Goal: Task Accomplishment & Management: Use online tool/utility

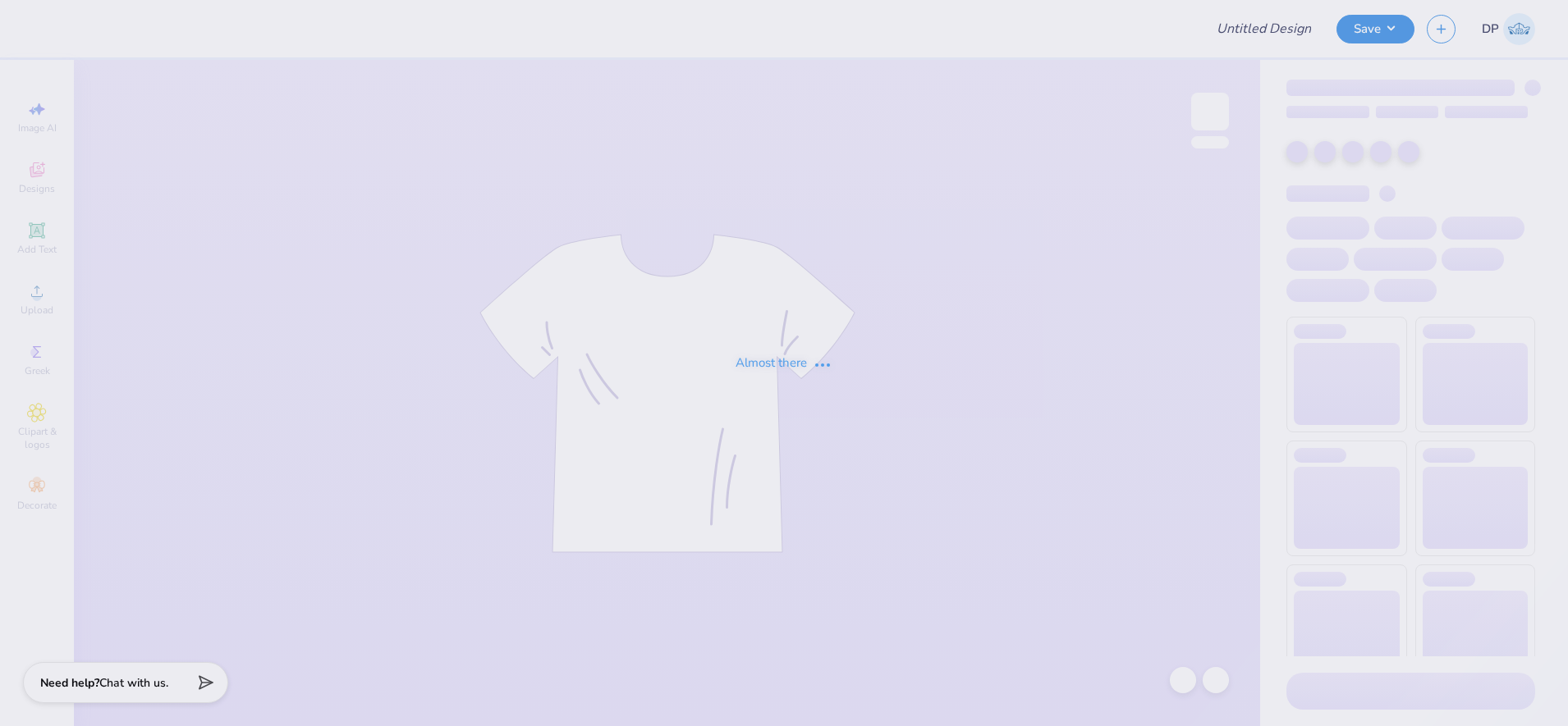
type input "CMP 2026 Swag - [GEOGRAPHIC_DATA][PERSON_NAME]"
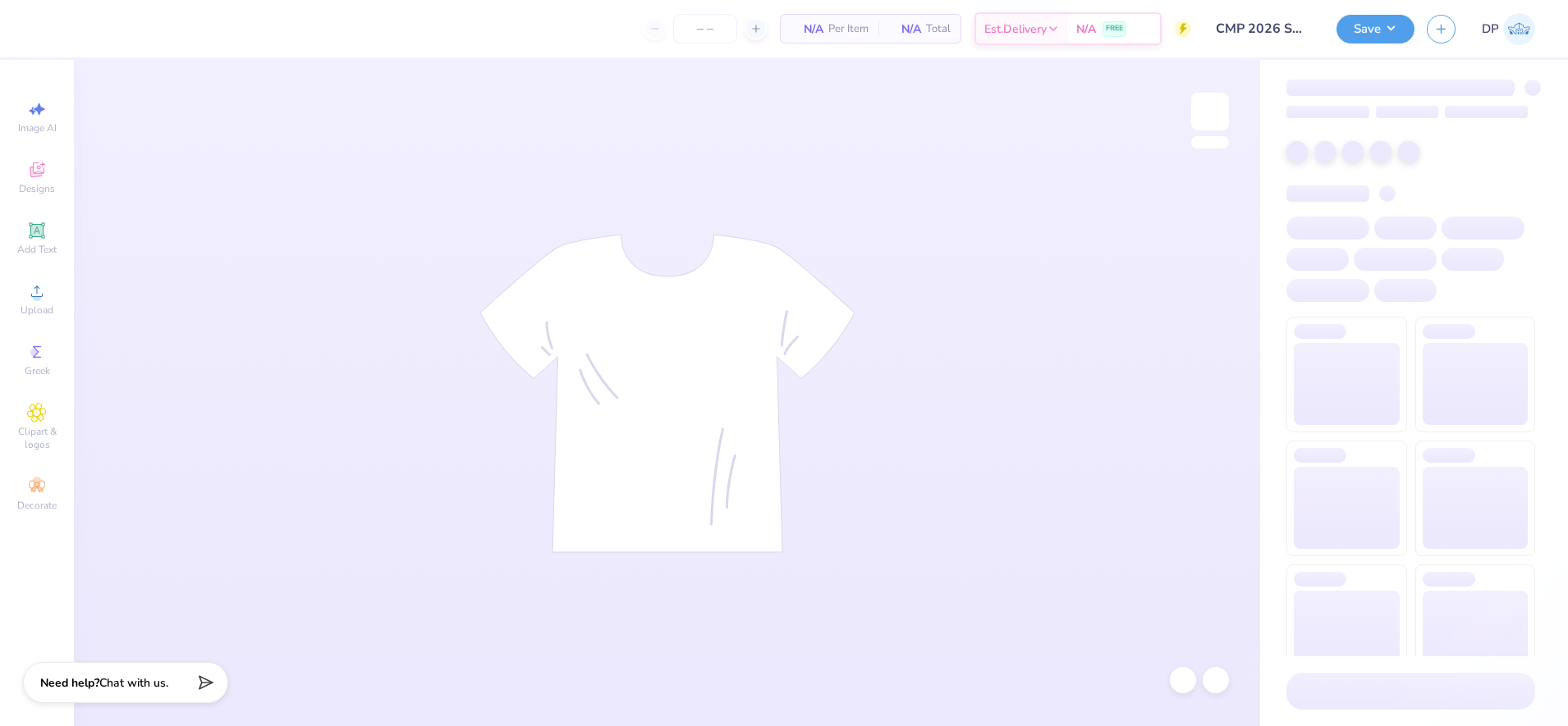
type input "24"
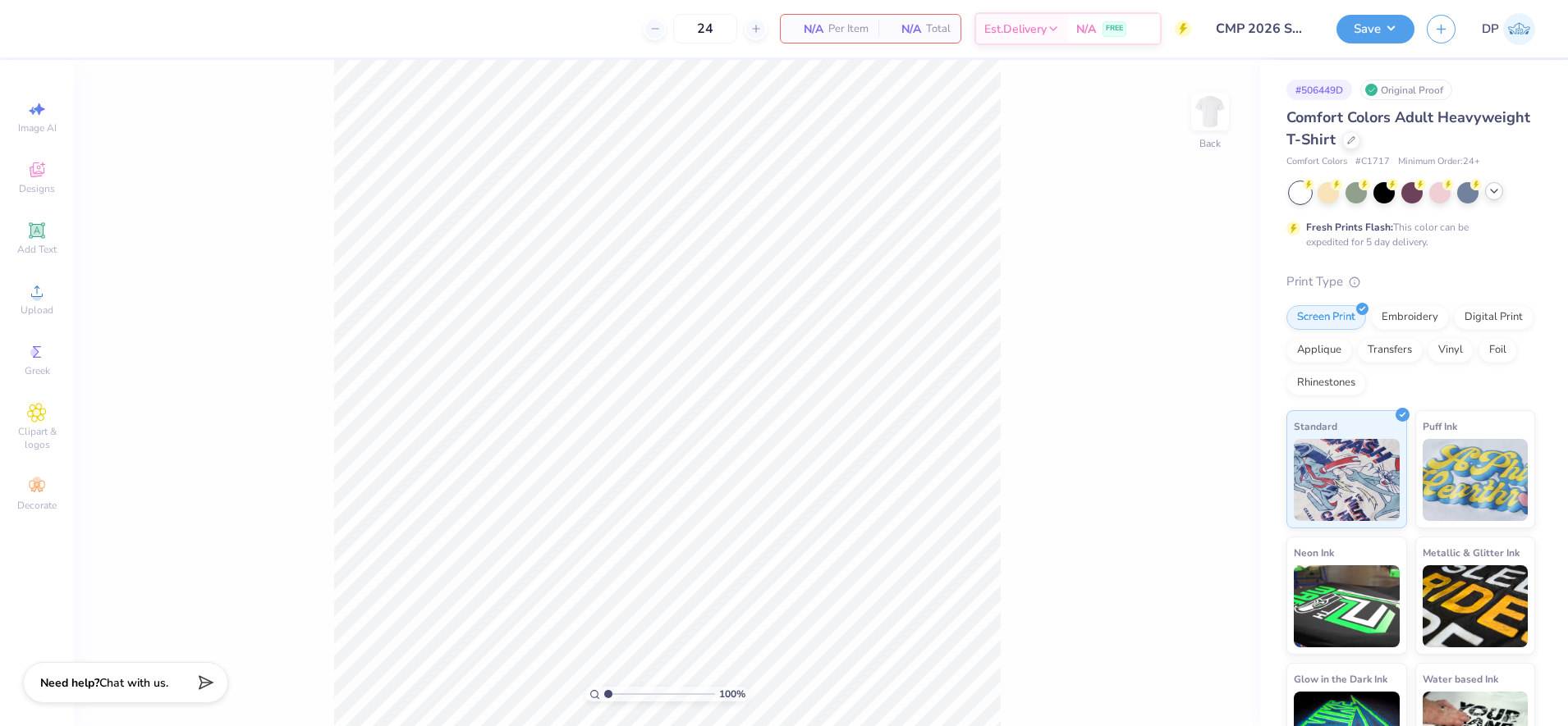
click at [1496, 190] on polyline at bounding box center [1494, 191] width 7 height 3
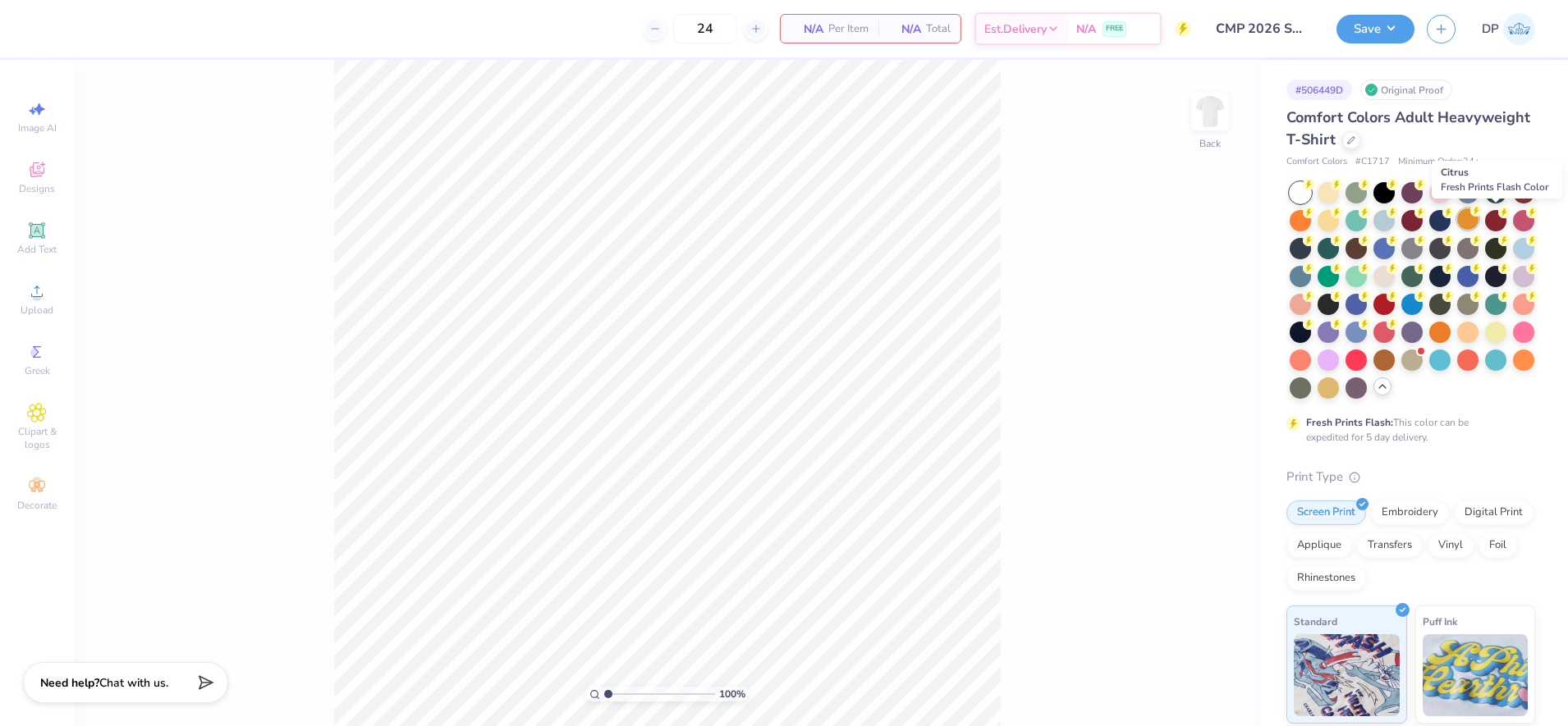
click at [1478, 226] on div at bounding box center [1467, 218] width 21 height 21
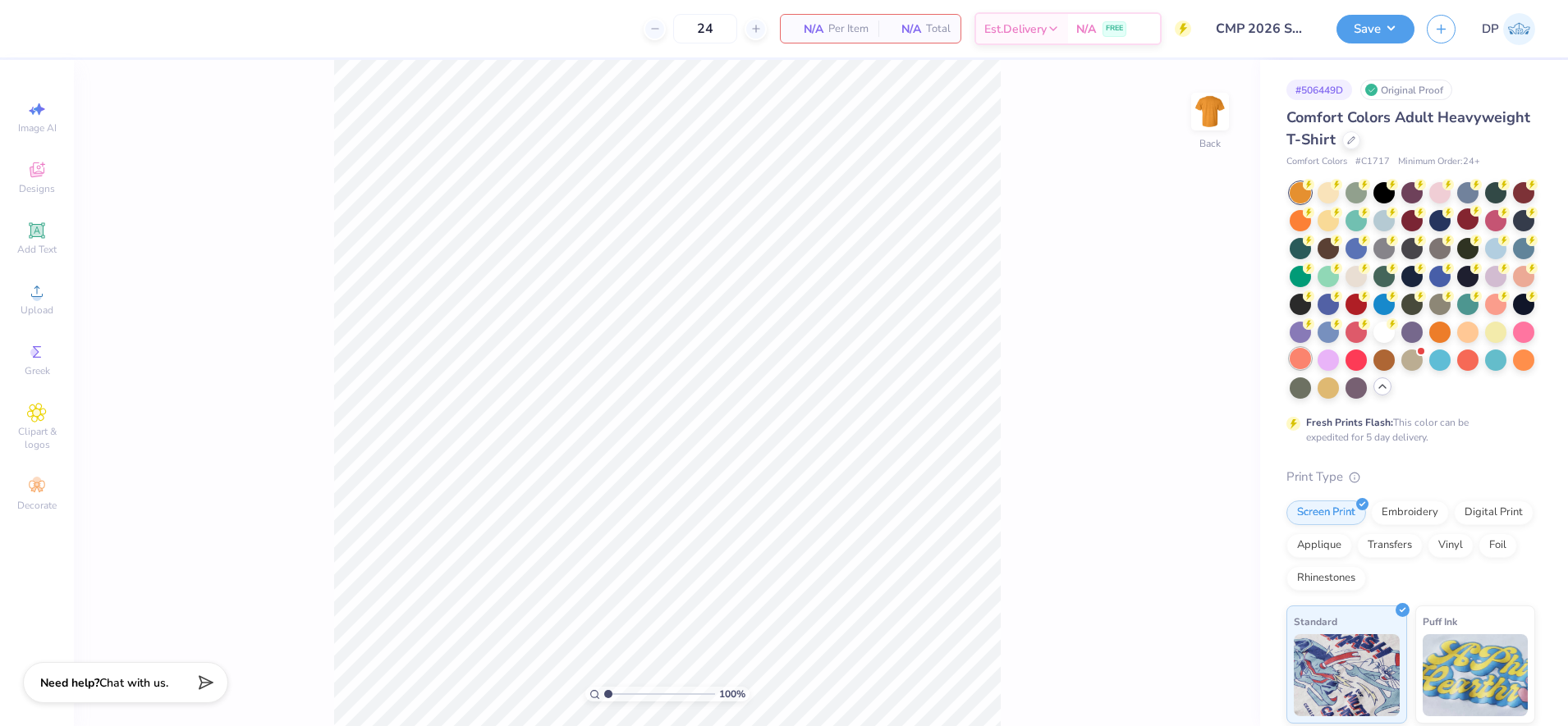
click at [1311, 363] on div at bounding box center [1299, 358] width 21 height 21
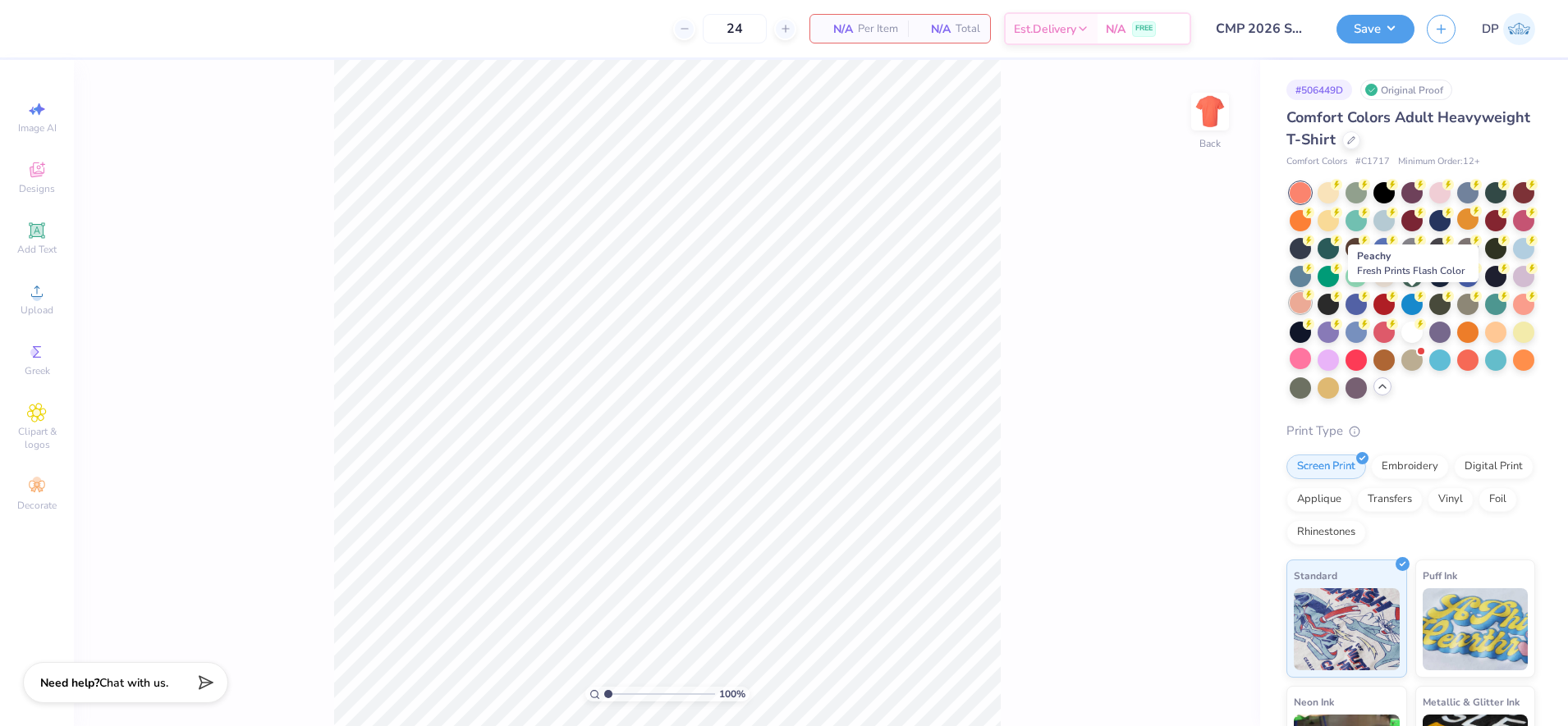
click at [1311, 312] on div at bounding box center [1299, 302] width 21 height 21
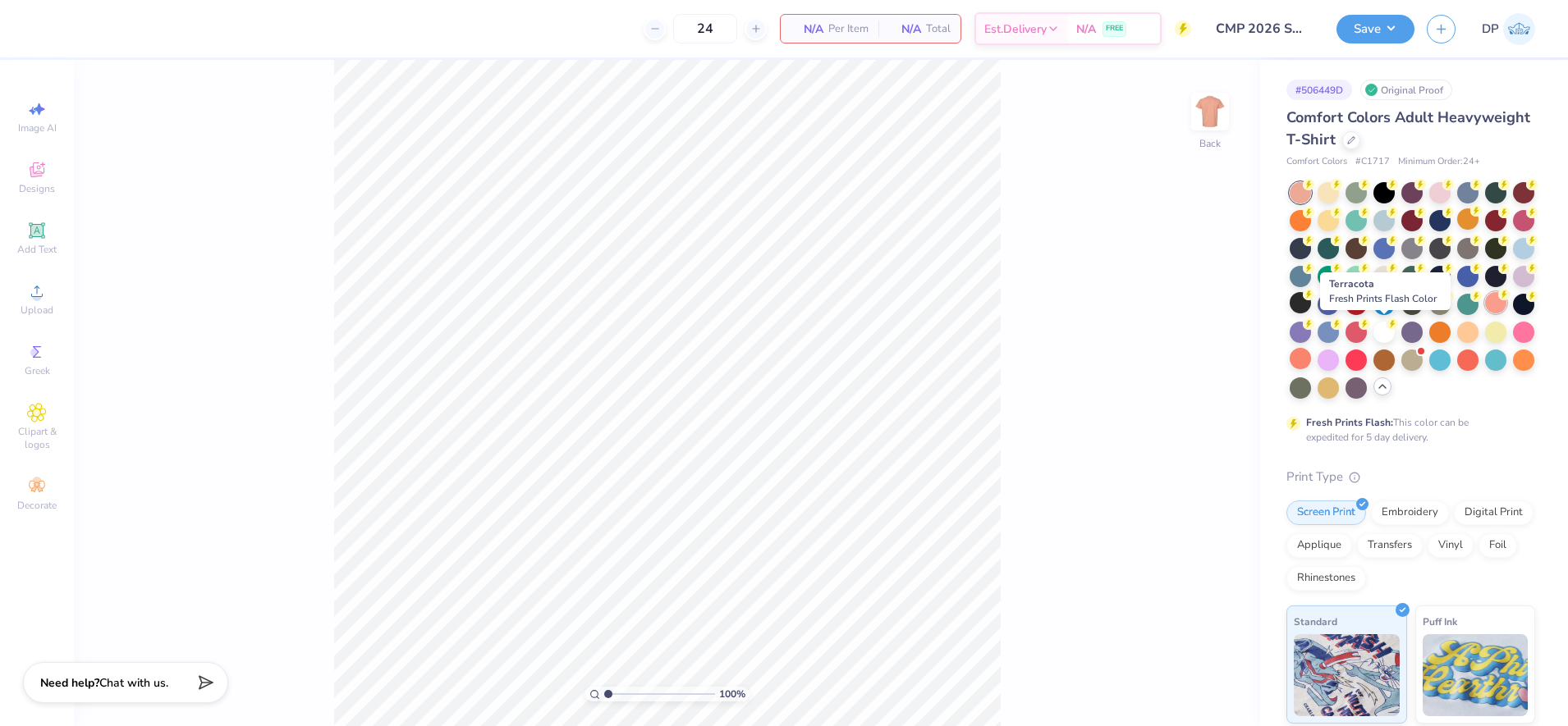
click at [1485, 313] on div at bounding box center [1495, 302] width 21 height 21
click at [1196, 629] on div "100 % Back" at bounding box center [667, 392] width 1186 height 666
click at [1367, 280] on div at bounding box center [1356, 275] width 21 height 21
click at [1457, 313] on div at bounding box center [1467, 302] width 21 height 21
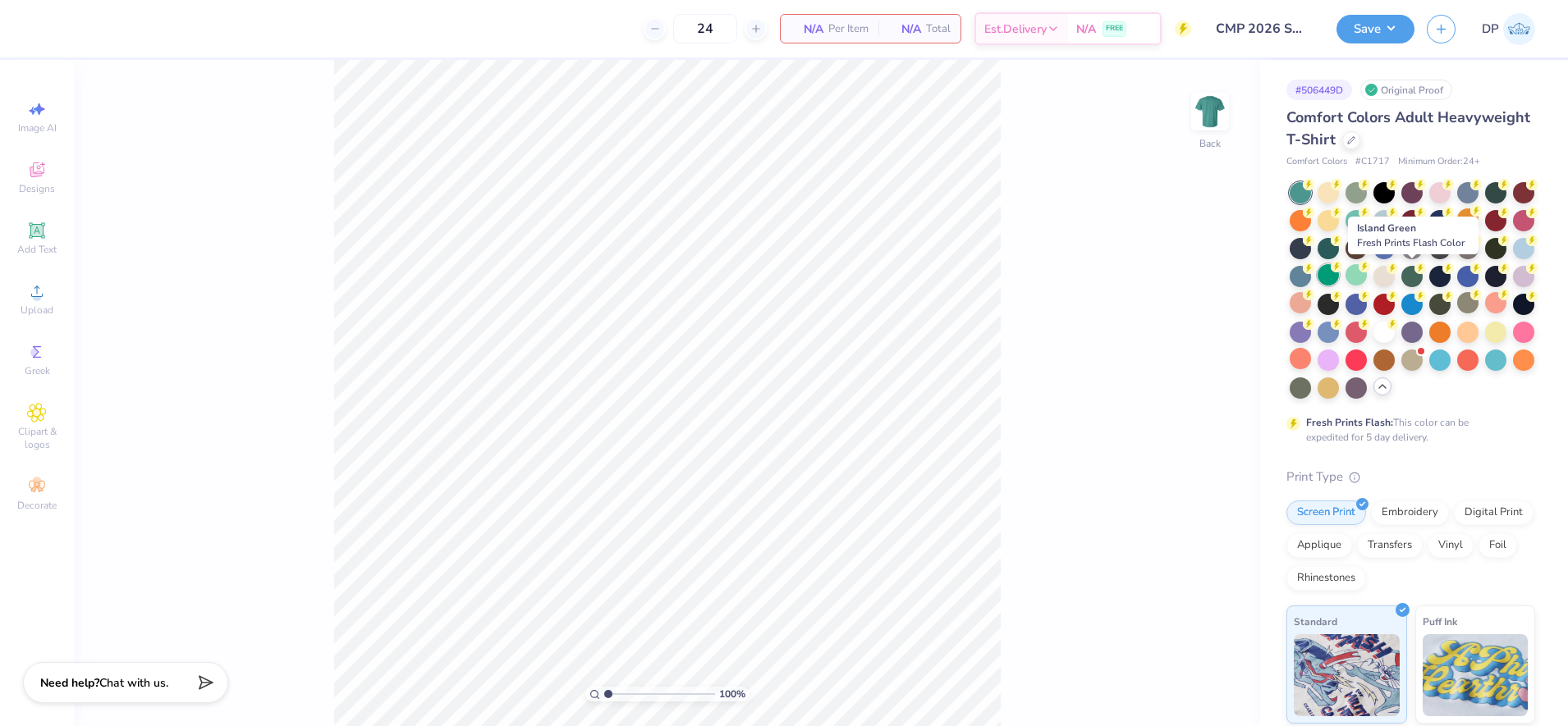
click at [1339, 280] on div at bounding box center [1327, 275] width 21 height 21
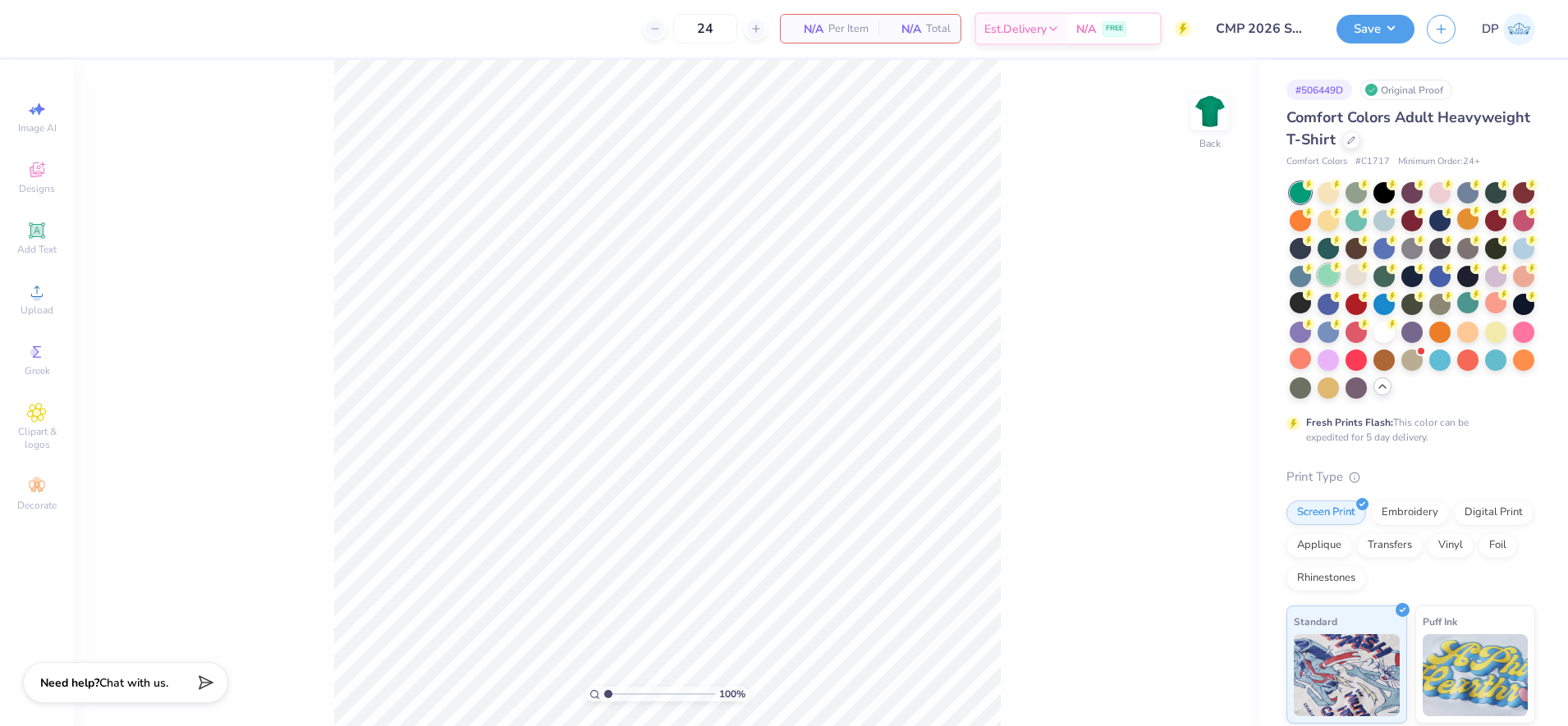
click at [1339, 278] on div at bounding box center [1327, 275] width 21 height 21
click at [1367, 230] on div at bounding box center [1356, 218] width 21 height 21
click at [1311, 242] on div at bounding box center [1299, 247] width 21 height 21
click at [1394, 283] on div at bounding box center [1383, 275] width 21 height 21
click at [1429, 313] on div at bounding box center [1439, 302] width 21 height 21
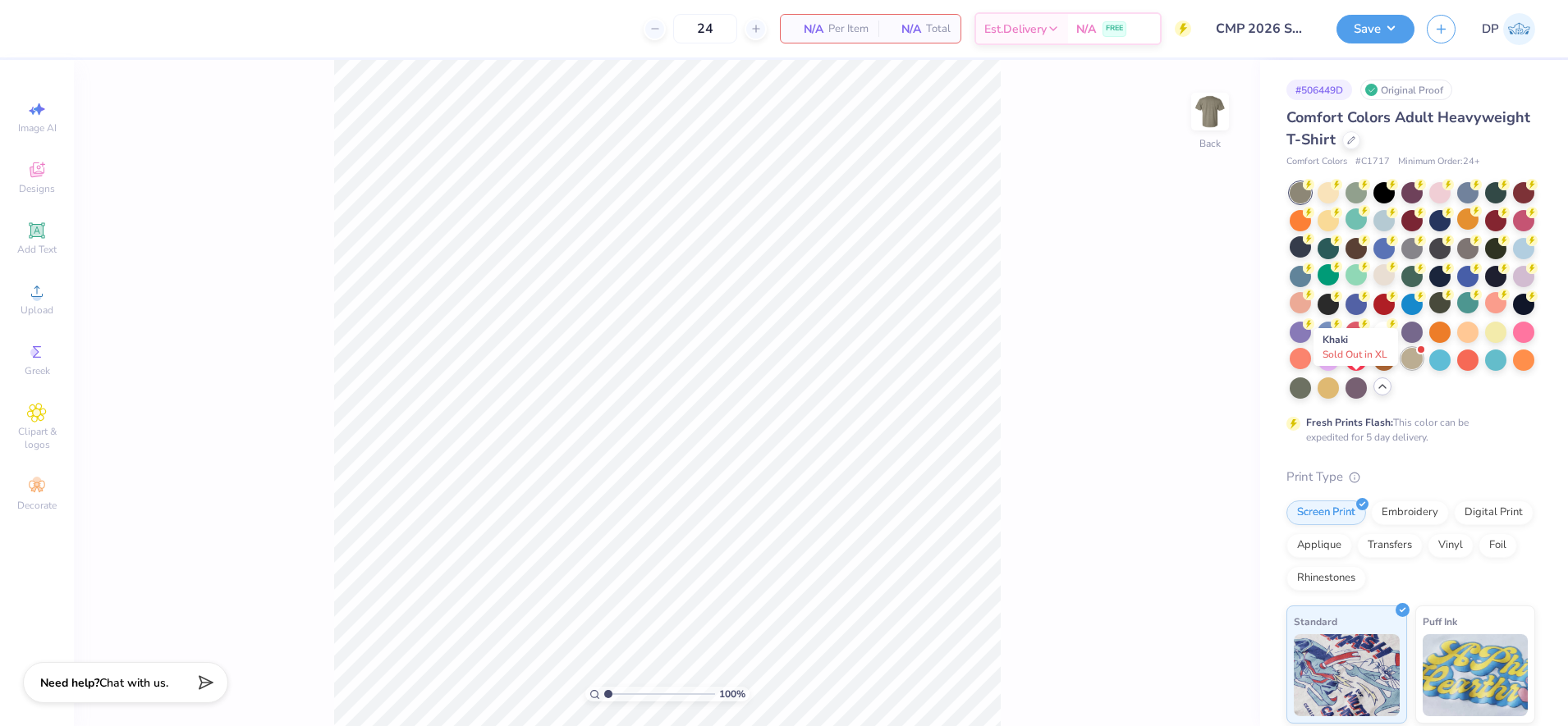
click at [1401, 369] on div at bounding box center [1411, 358] width 21 height 21
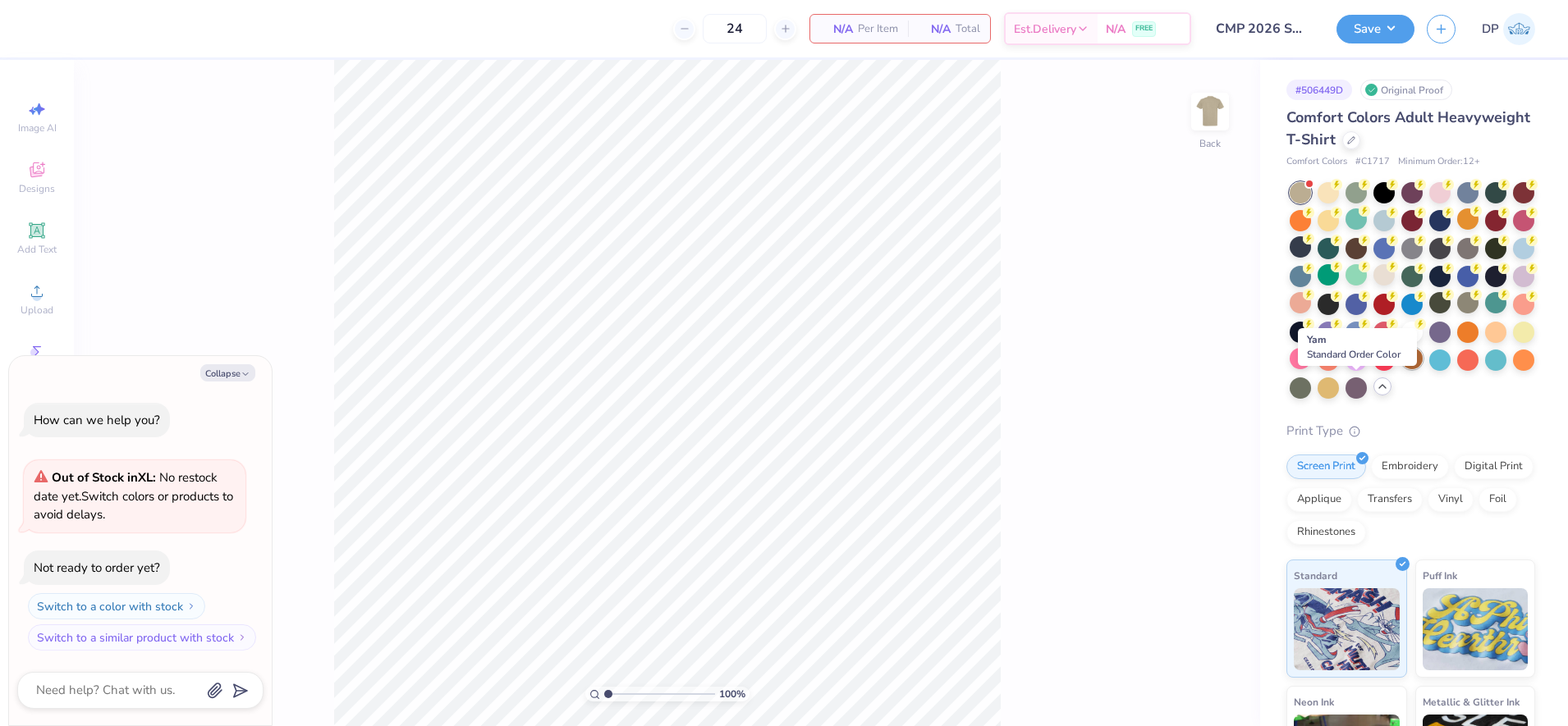
scroll to position [91, 0]
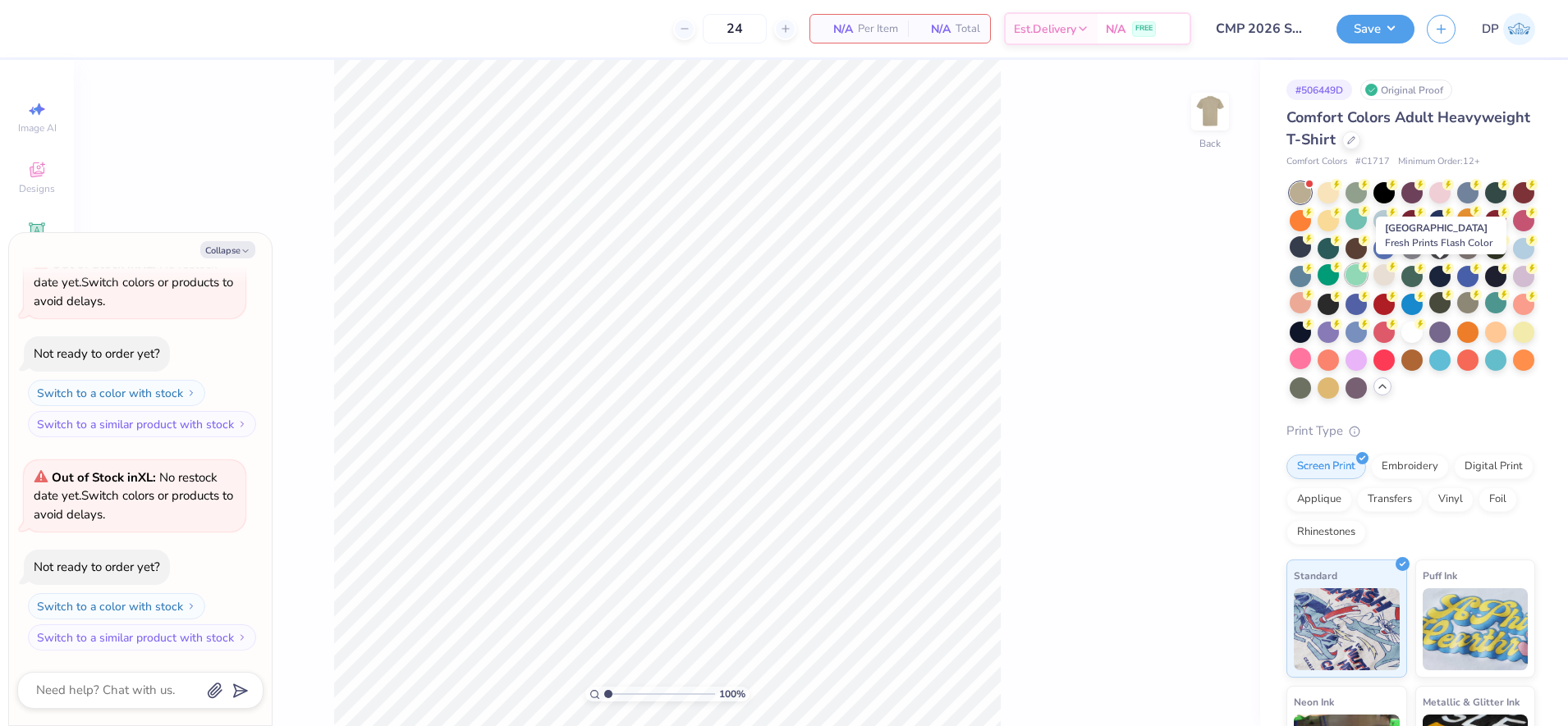
click at [1367, 282] on div at bounding box center [1356, 275] width 21 height 21
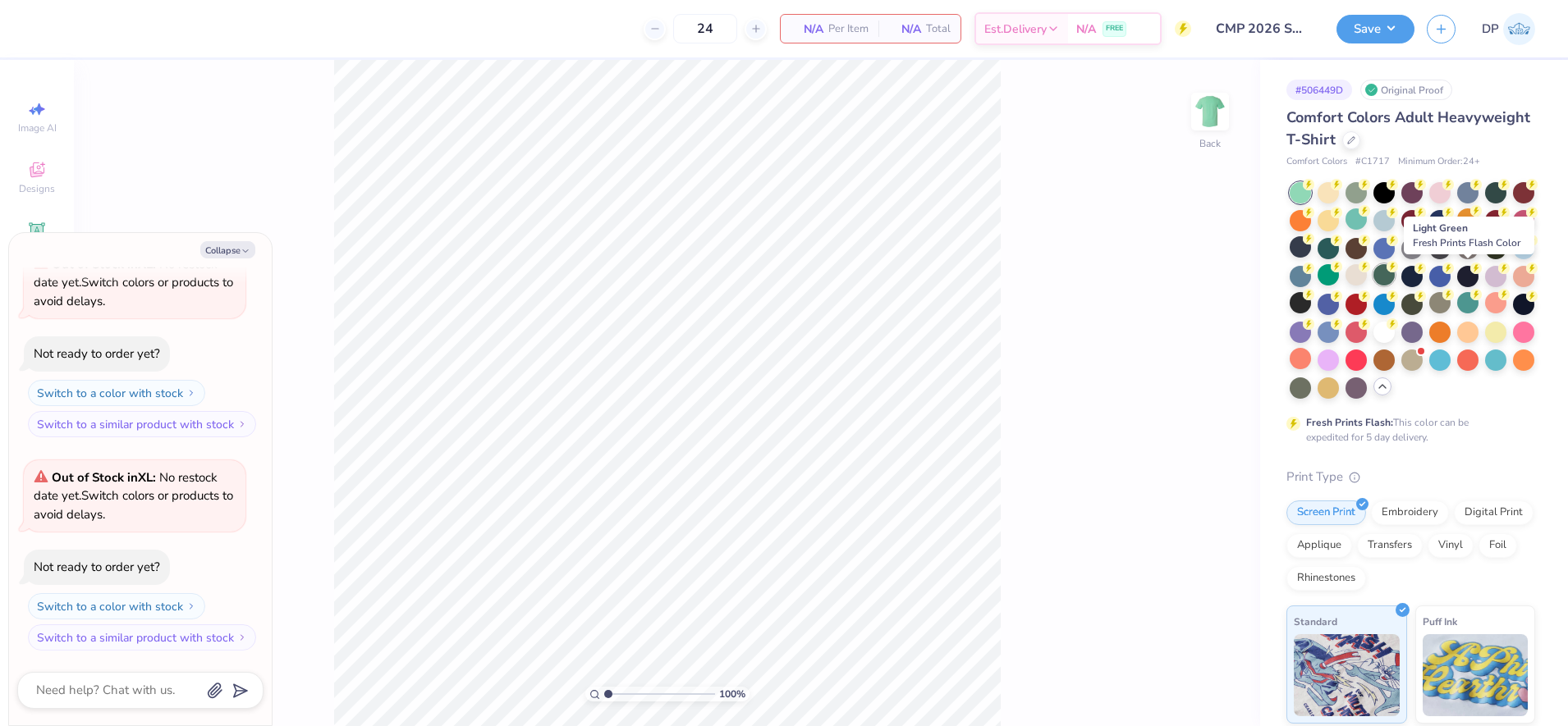
click at [1394, 279] on div at bounding box center [1383, 275] width 21 height 21
click at [1367, 275] on div at bounding box center [1356, 275] width 21 height 21
click at [1311, 360] on div at bounding box center [1299, 358] width 21 height 21
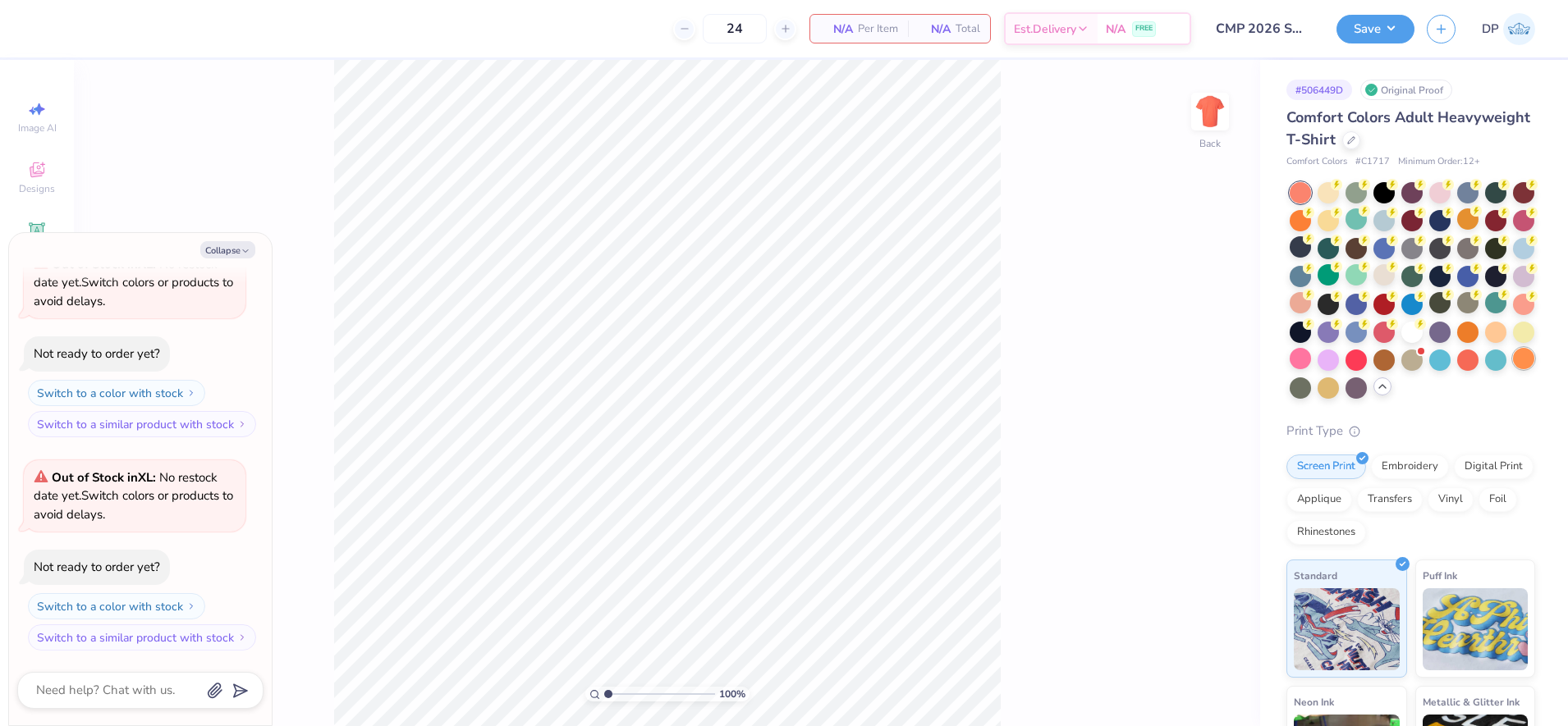
click at [1512, 369] on div at bounding box center [1523, 358] width 21 height 21
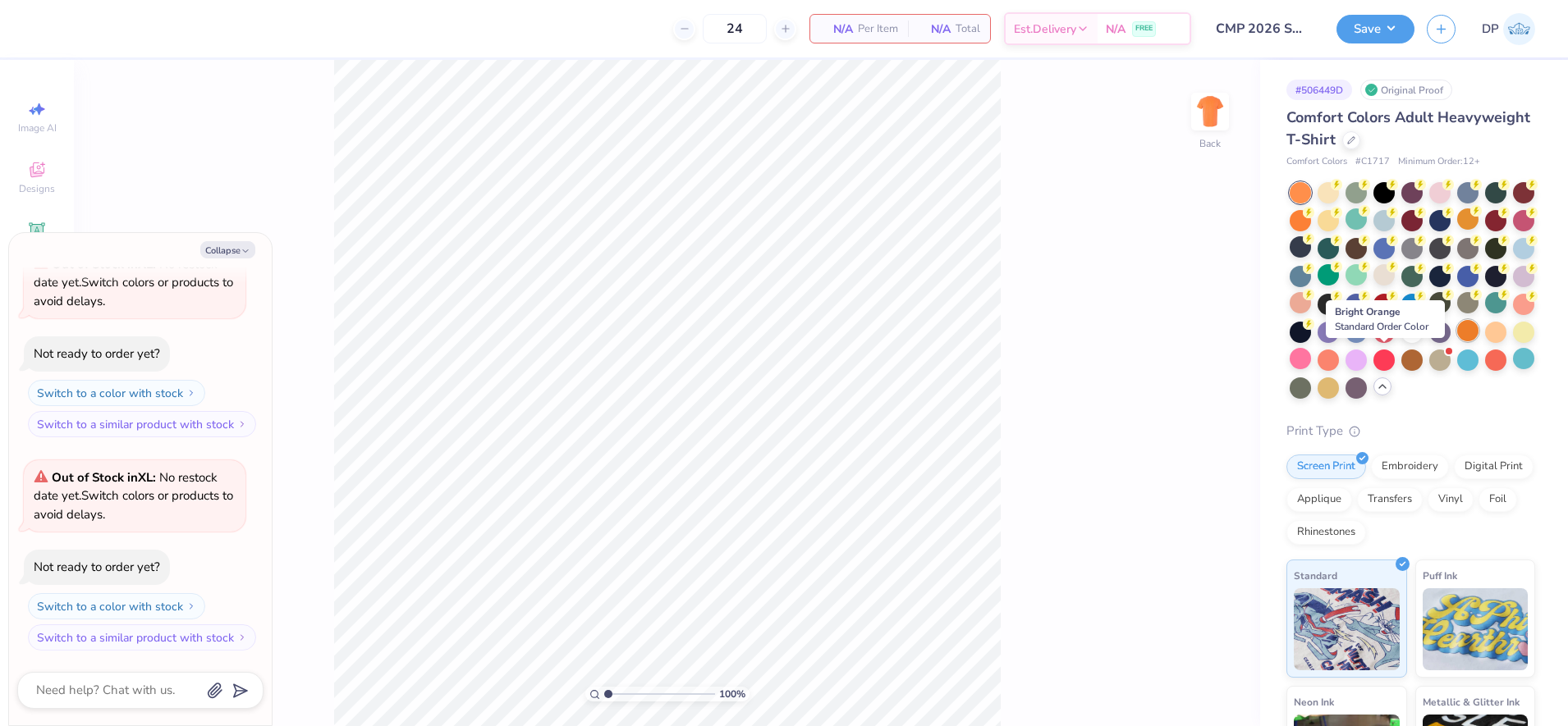
click at [1457, 341] on div at bounding box center [1467, 330] width 21 height 21
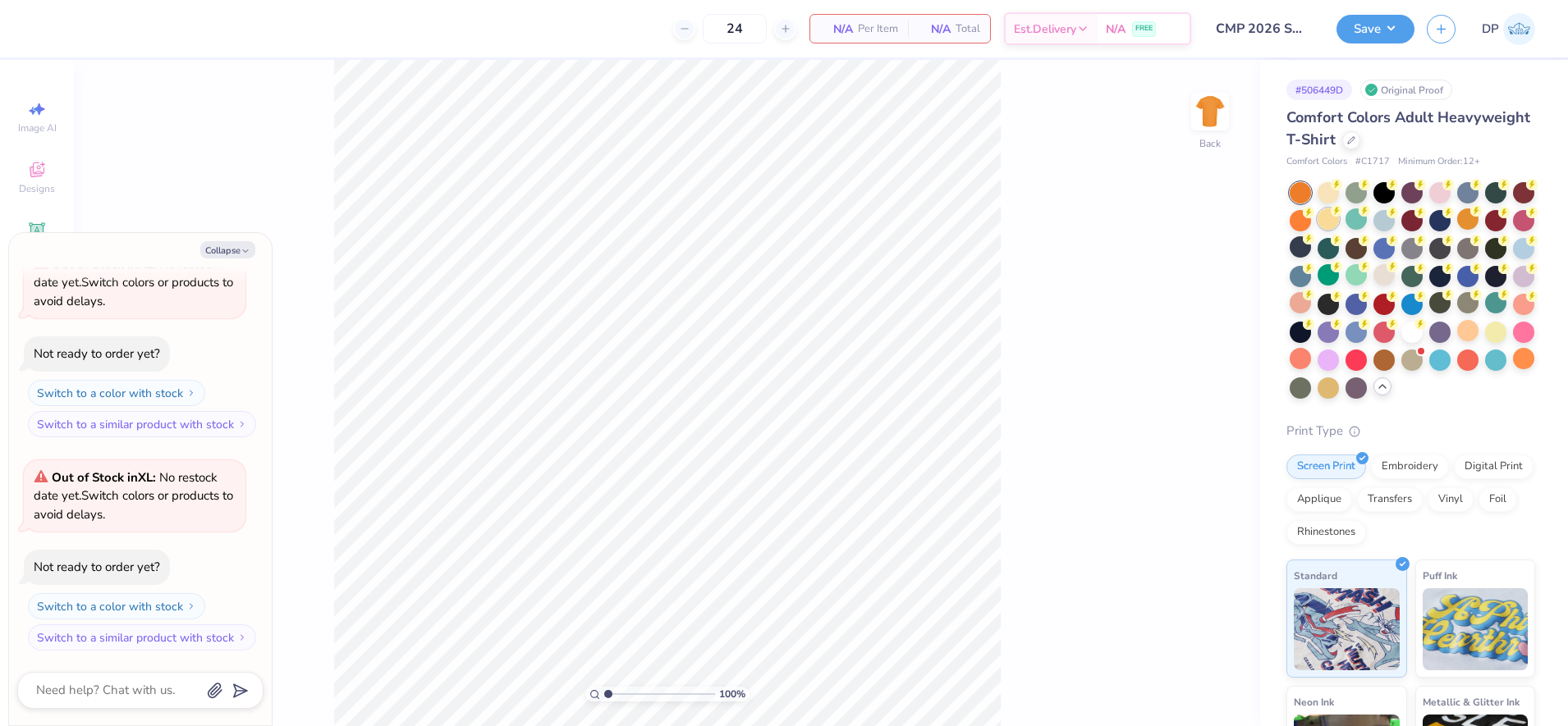
click at [1339, 223] on div at bounding box center [1327, 218] width 21 height 21
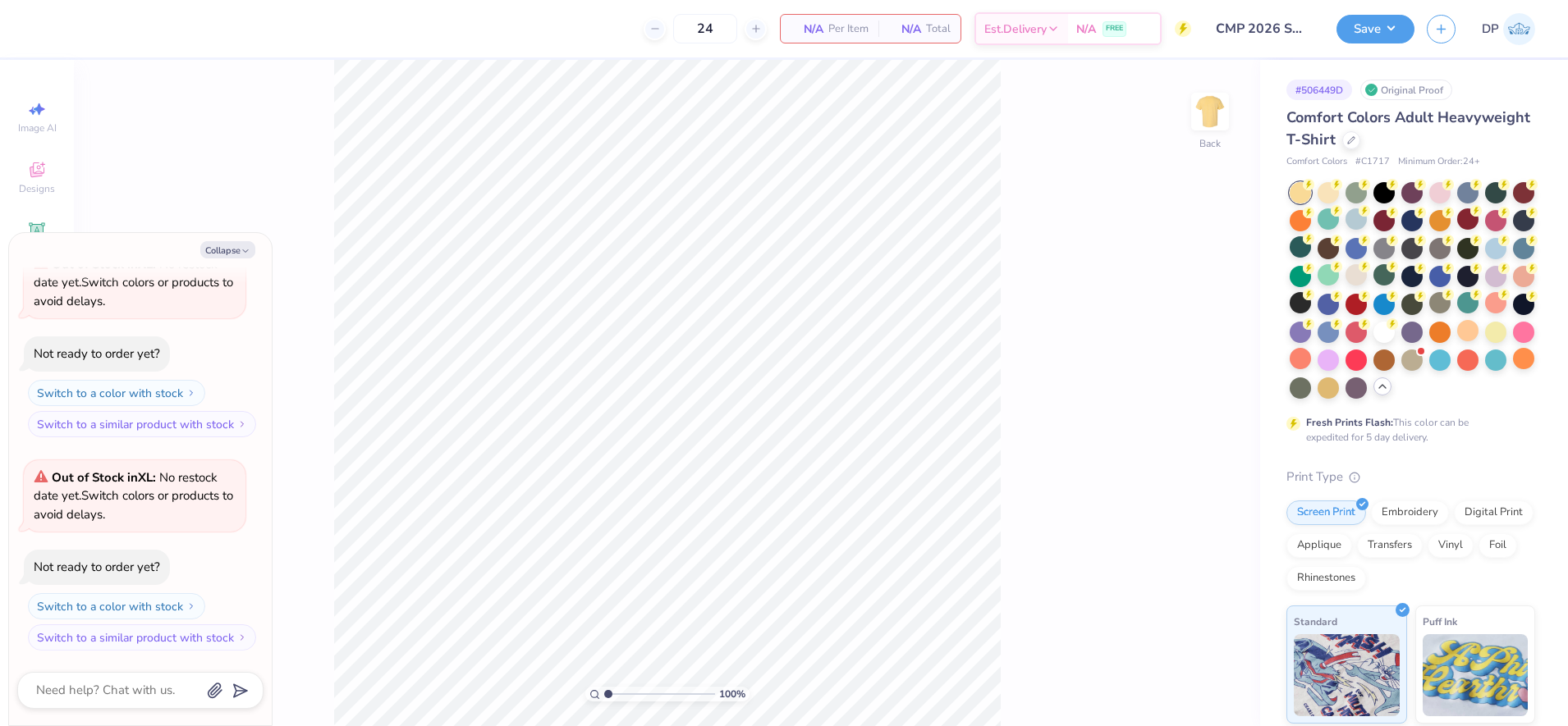
click at [1292, 195] on div at bounding box center [1299, 192] width 21 height 21
click at [1331, 195] on div at bounding box center [1327, 190] width 21 height 21
click at [1311, 222] on div at bounding box center [1299, 218] width 21 height 21
click at [1330, 200] on div at bounding box center [1327, 190] width 21 height 21
click at [1367, 278] on div at bounding box center [1356, 275] width 21 height 21
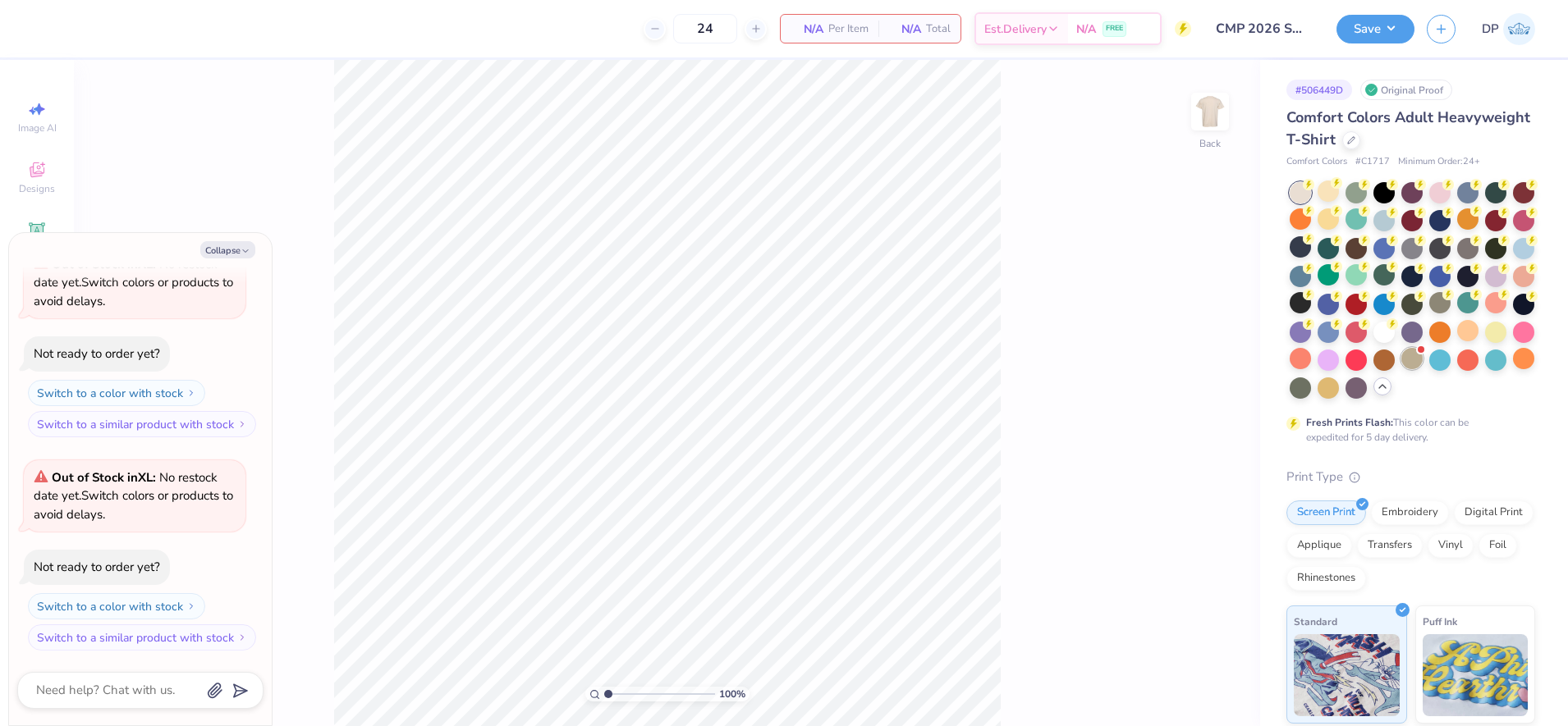
click at [1401, 369] on div at bounding box center [1411, 358] width 21 height 21
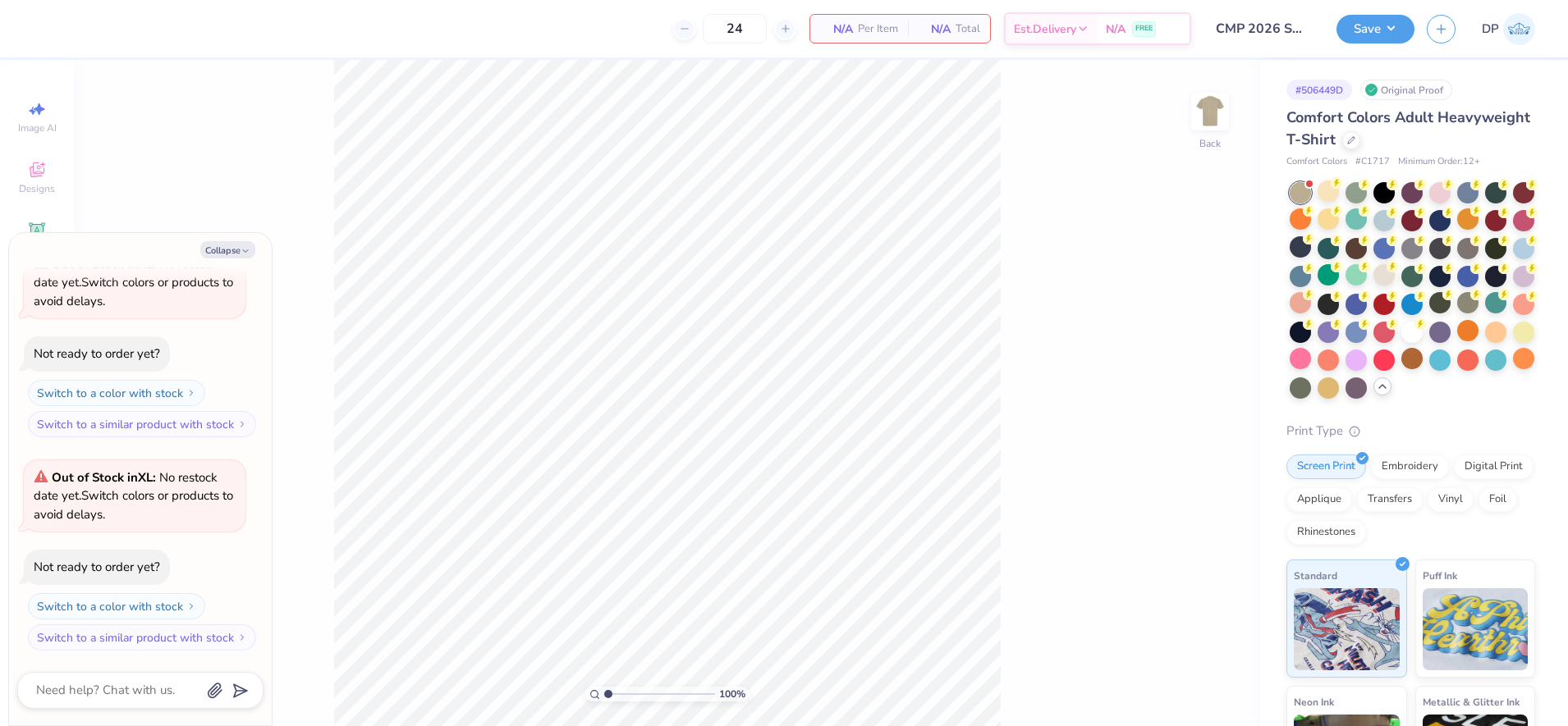
scroll to position [304, 0]
click at [1394, 270] on div at bounding box center [1383, 275] width 21 height 21
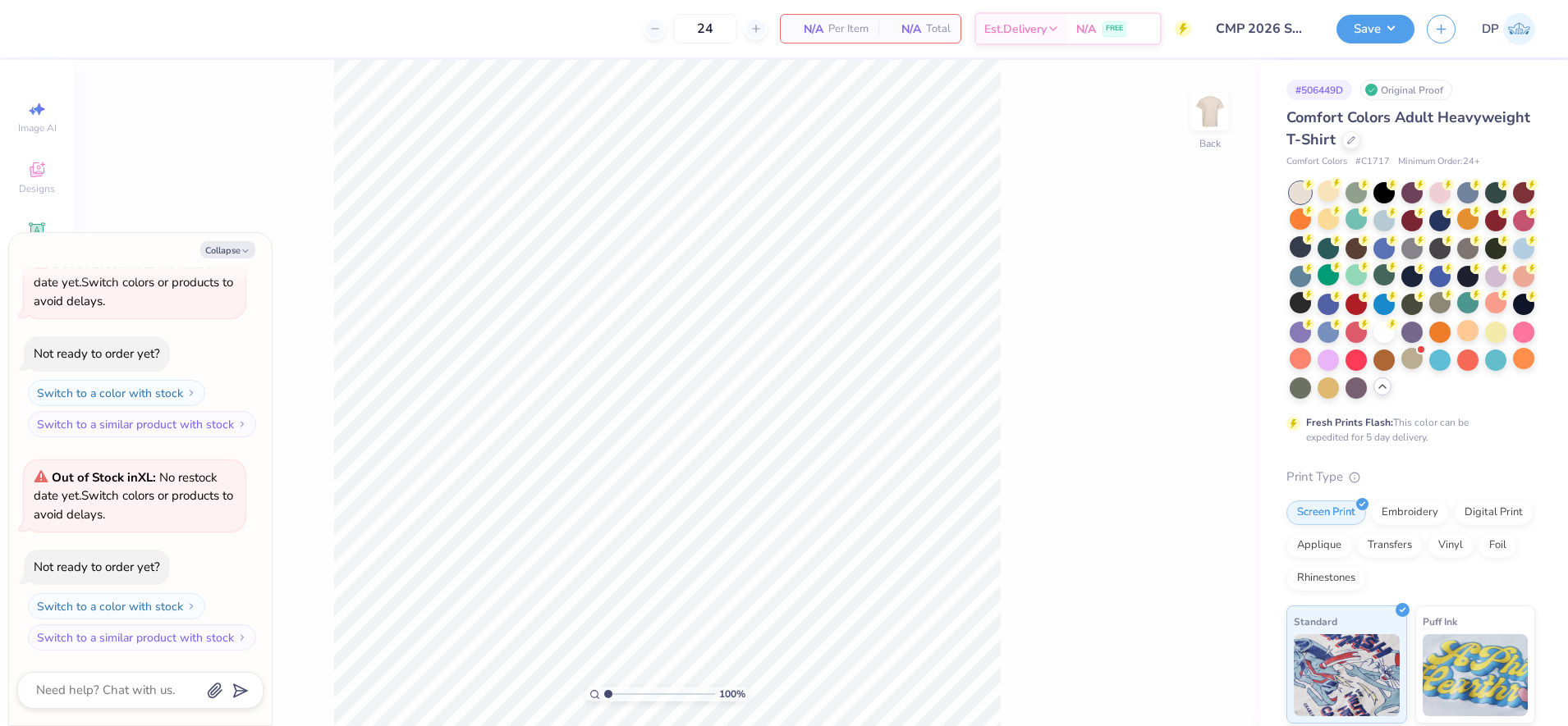
type textarea "x"
